Goal: Transaction & Acquisition: Subscribe to service/newsletter

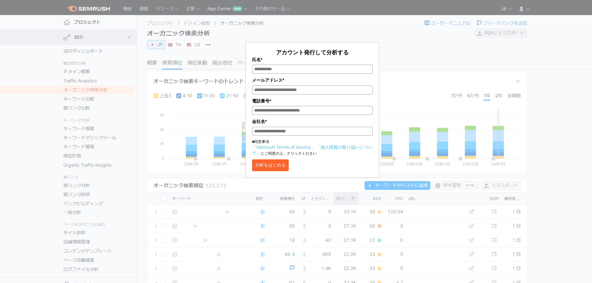
click at [289, 167] on button "分析をはじめる" at bounding box center [270, 165] width 37 height 12
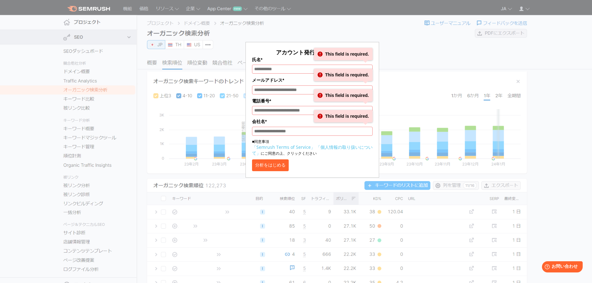
click at [421, 62] on div "アカウント発行して分析する 氏名* This field is required. メールアドレス* This field is required. 電話番号…" at bounding box center [312, 93] width 311 height 170
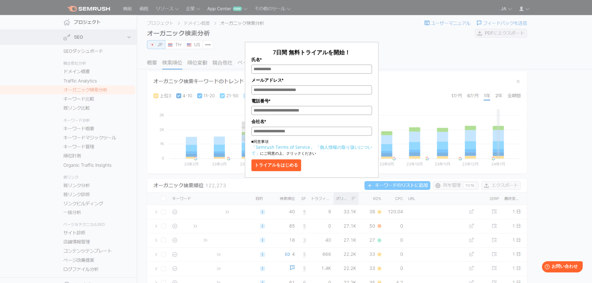
click at [401, 69] on div "7日間 無料トライアルを開始！ 氏名* メールアドレス* 電話番号* 会社名* ■同意事項 「Semrush Terms of Service」 「個人情報の…" at bounding box center [311, 93] width 311 height 170
